Goal: Transaction & Acquisition: Subscribe to service/newsletter

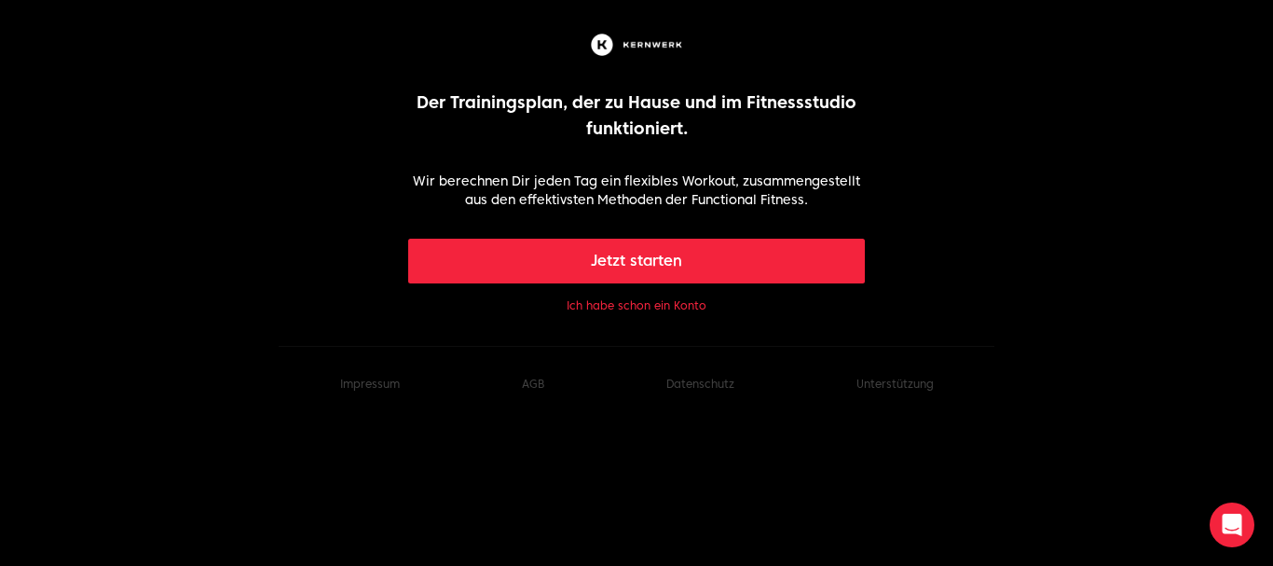
click at [658, 306] on font "Ich habe schon ein Konto" at bounding box center [637, 305] width 140 height 14
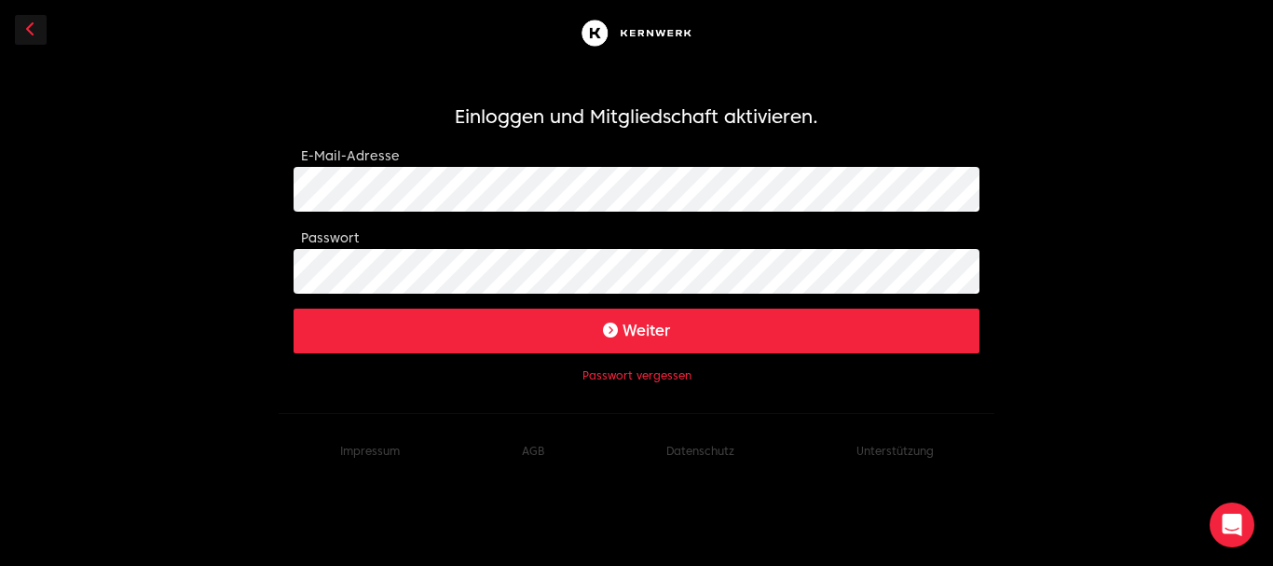
click at [518, 339] on button "Weiter" at bounding box center [637, 331] width 686 height 45
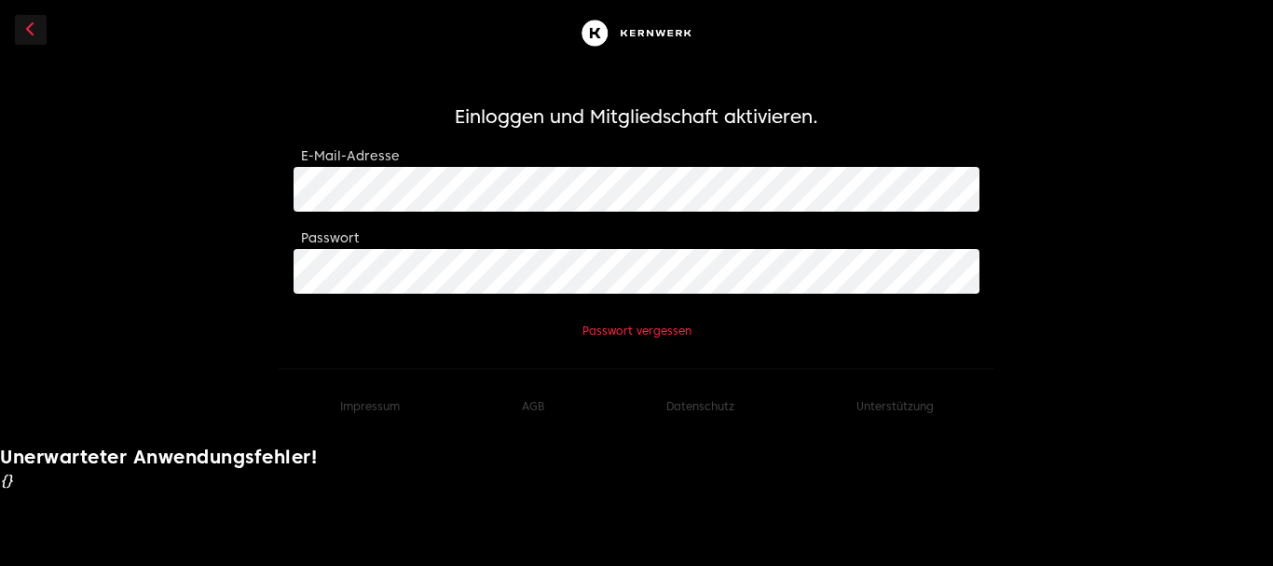
click at [811, 321] on form "Einloggen und Mitgliedschaft aktivieren. E-Mail-Adresse Passwort Passwort verge…" at bounding box center [637, 220] width 686 height 235
click at [35, 32] on link at bounding box center [31, 30] width 32 height 30
click at [91, 295] on body "Einloggen und Mitgliedschaft aktivieren. E-Mail-Adresse Passwort Passwort verge…" at bounding box center [636, 246] width 1273 height 492
drag, startPoint x: 670, startPoint y: 564, endPoint x: 739, endPoint y: 402, distance: 176.2
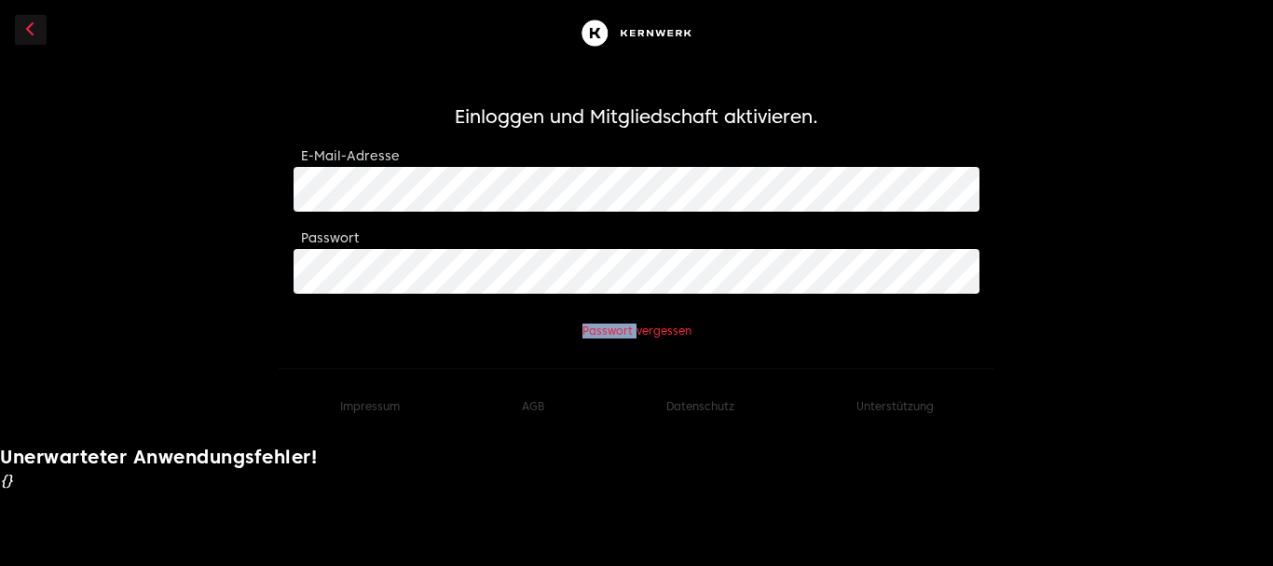
click at [739, 402] on ul "Impressum AGB Datenschutz Unterstützung" at bounding box center [637, 406] width 716 height 15
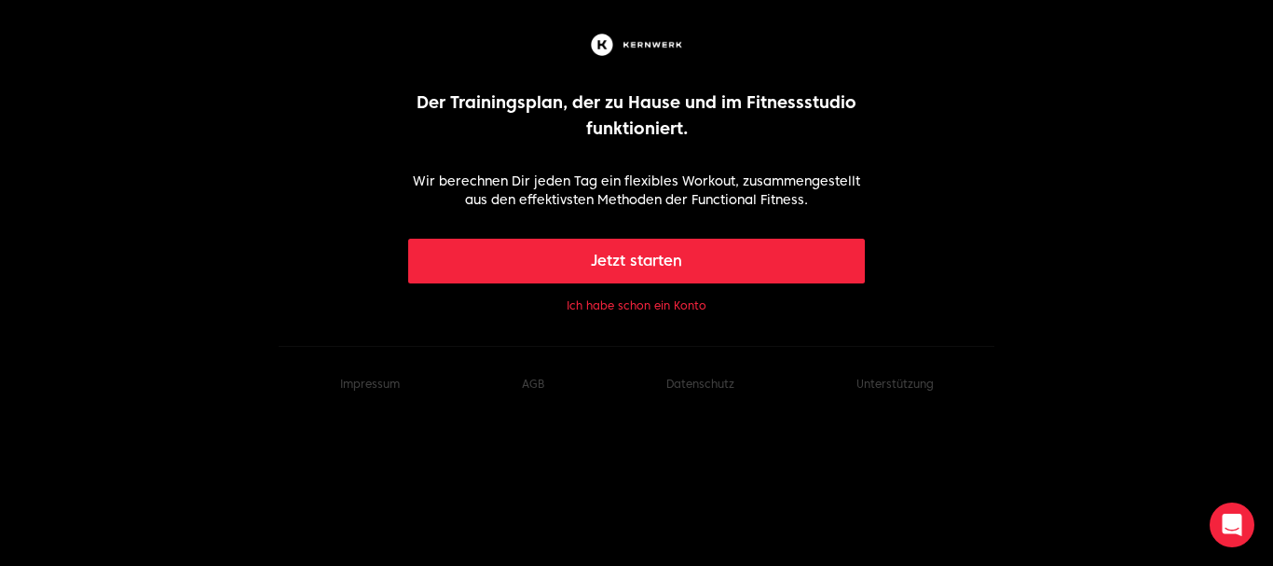
click at [691, 307] on font "Ich habe schon ein Konto" at bounding box center [637, 305] width 140 height 14
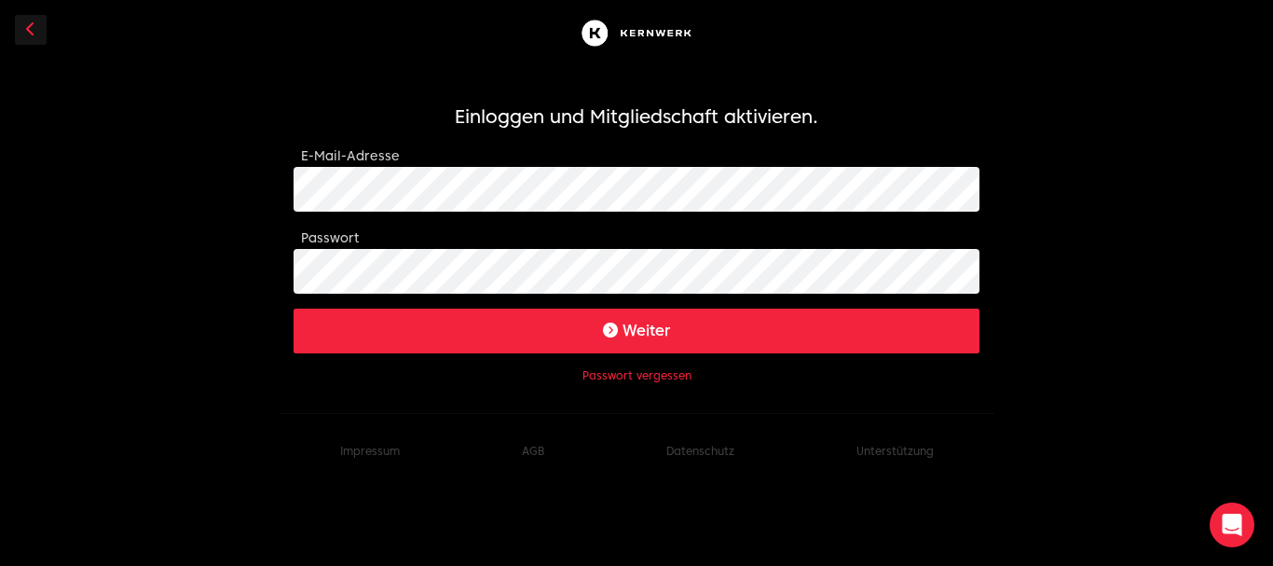
click at [605, 333] on icon "submit" at bounding box center [610, 330] width 15 height 15
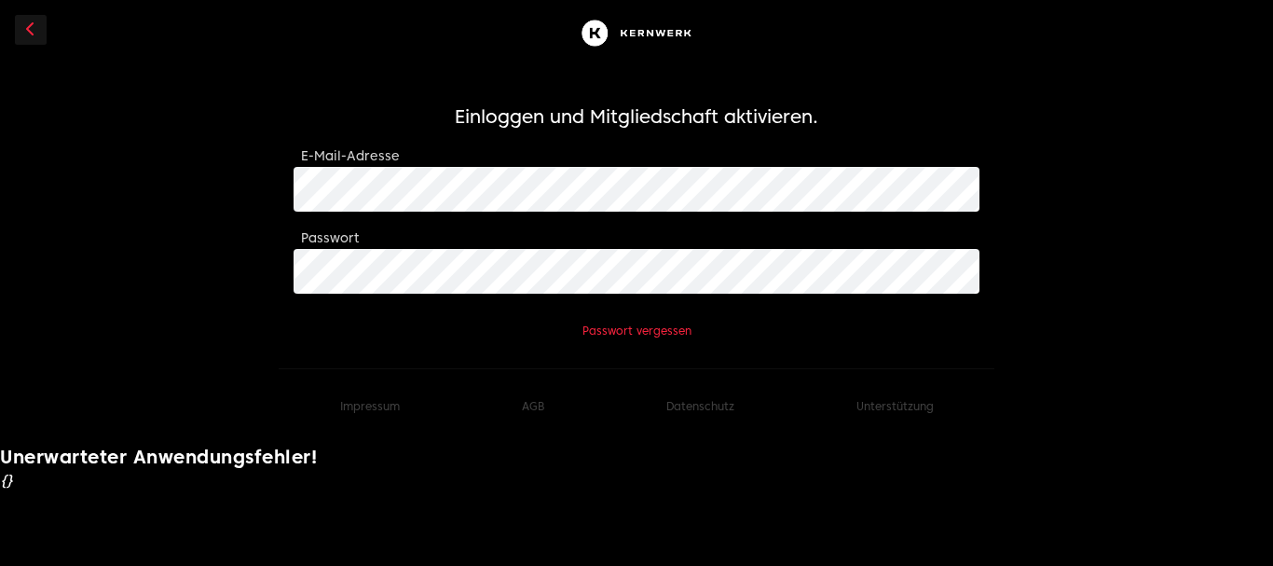
click at [151, 419] on body "Einloggen und Mitgliedschaft aktivieren. E-Mail-Adresse Passwort Passwort verge…" at bounding box center [636, 246] width 1273 height 492
click at [111, 206] on body "Einloggen und Mitgliedschaft aktivieren. E-Mail-Adresse Passwort Passwort verge…" at bounding box center [636, 246] width 1273 height 492
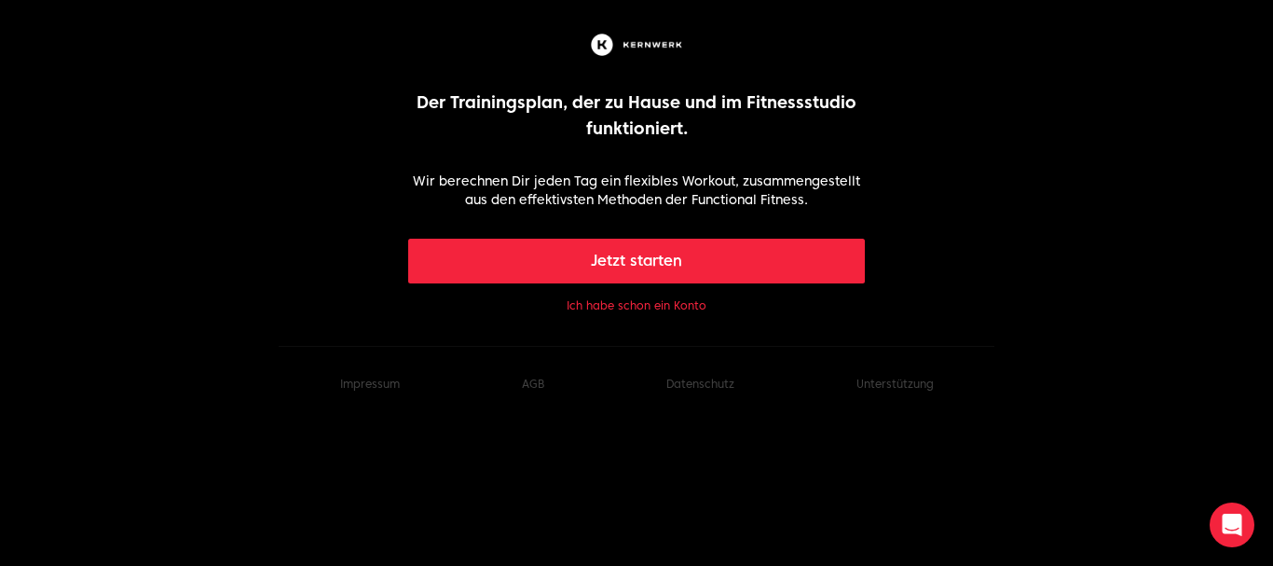
click at [644, 306] on font "Ich habe schon ein Konto" at bounding box center [637, 305] width 140 height 14
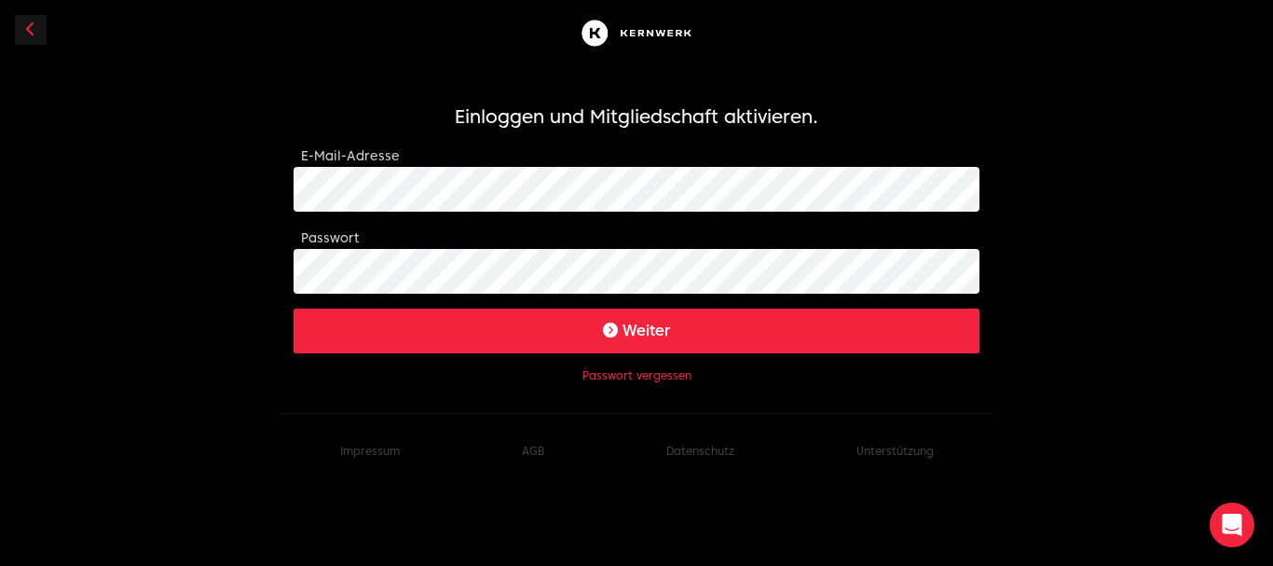
click at [645, 333] on font "Weiter" at bounding box center [647, 331] width 48 height 18
